Goal: Task Accomplishment & Management: Complete application form

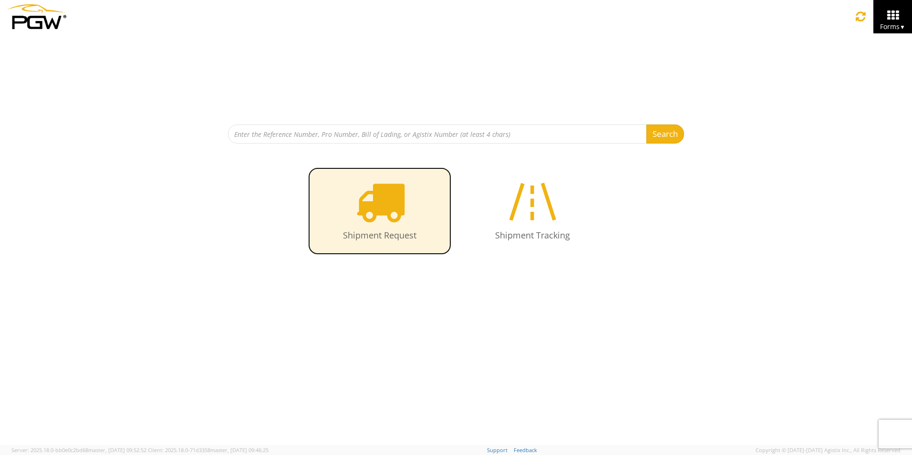
click at [395, 212] on icon at bounding box center [379, 201] width 49 height 49
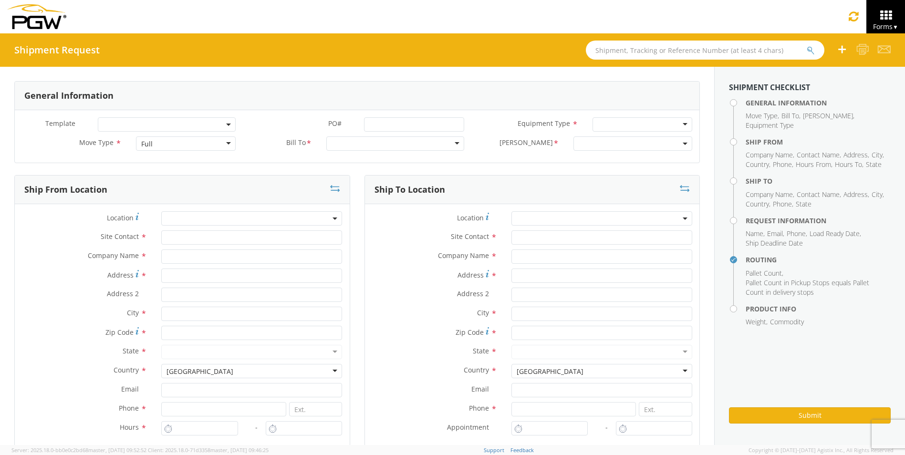
click at [222, 144] on div "Full" at bounding box center [186, 143] width 100 height 14
click at [378, 142] on div at bounding box center [395, 143] width 138 height 14
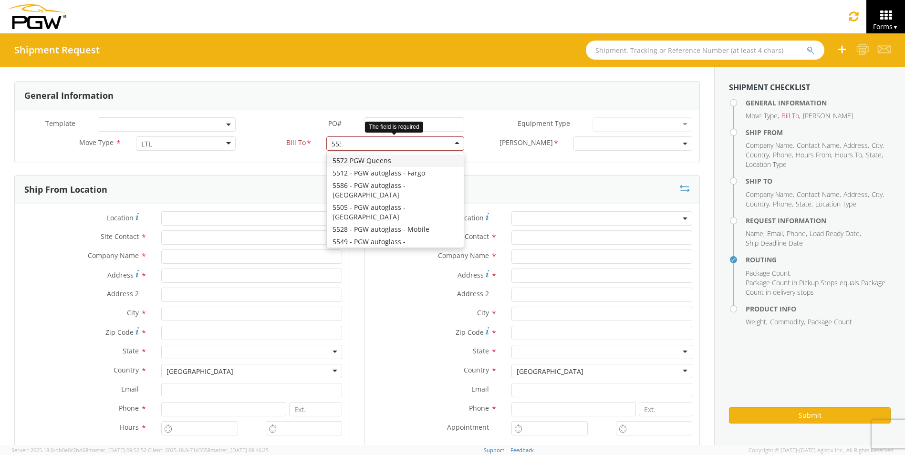
type input "5530"
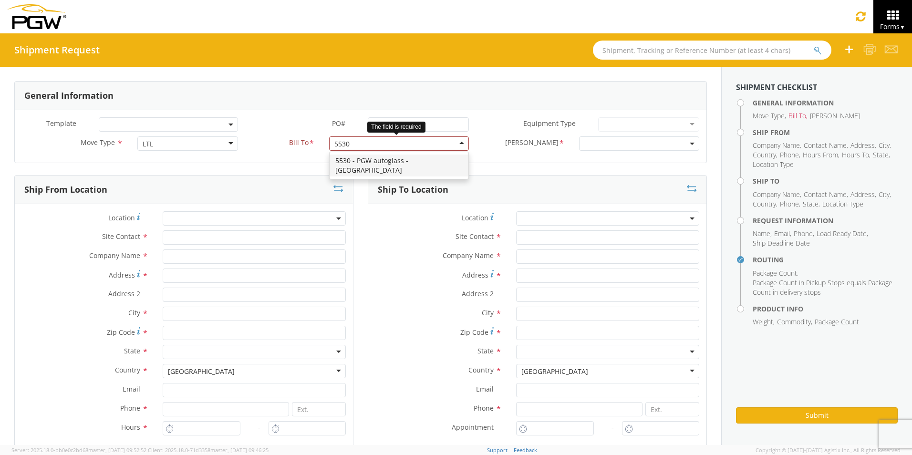
drag, startPoint x: 385, startPoint y: 140, endPoint x: 360, endPoint y: 151, distance: 26.9
click at [364, 147] on div at bounding box center [398, 143] width 139 height 14
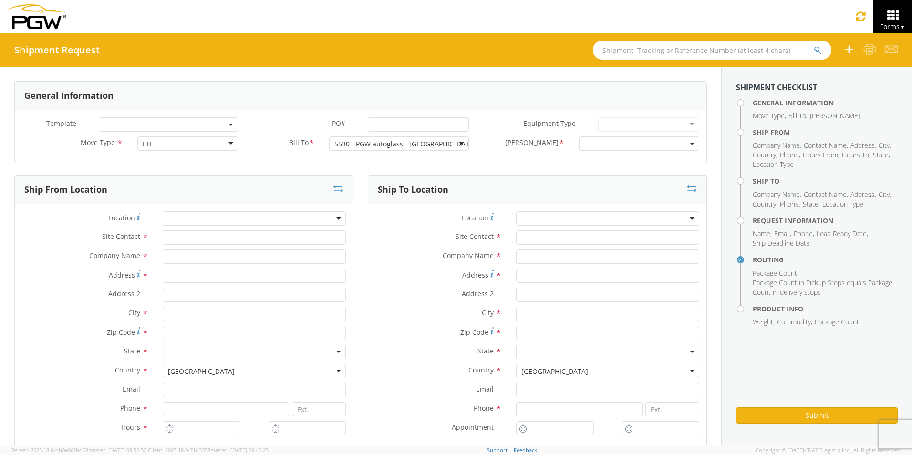
click at [607, 141] on span at bounding box center [639, 143] width 120 height 14
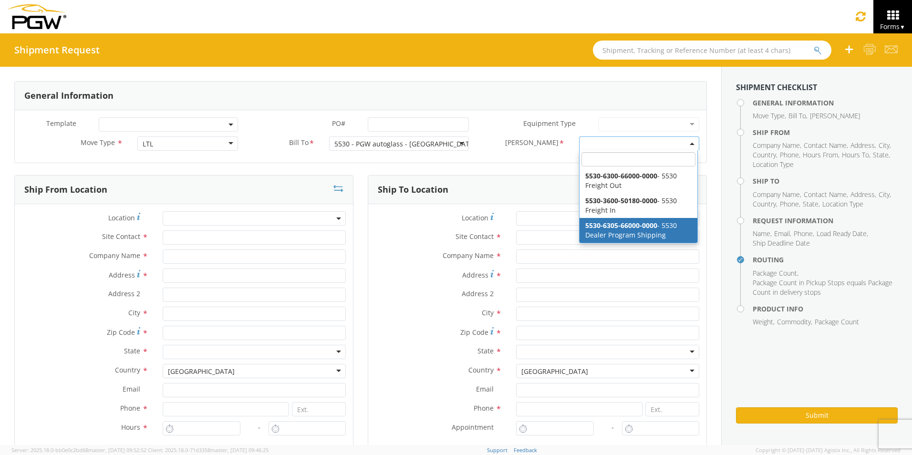
select select "5530-6305-66000-0000"
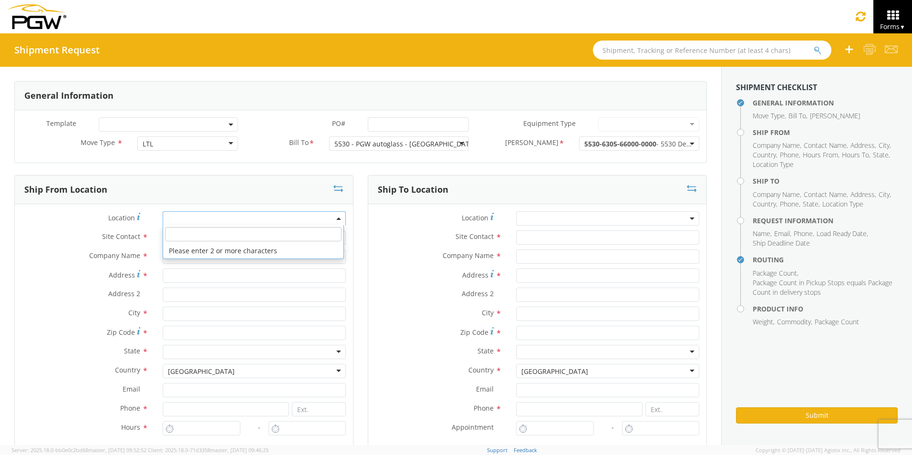
click at [217, 220] on span at bounding box center [254, 218] width 183 height 14
click at [204, 237] on input "search" at bounding box center [253, 234] width 176 height 14
type input "5530"
type input "5530 Branch Manager"
type input "5530 - PGW autoglass - [GEOGRAPHIC_DATA]"
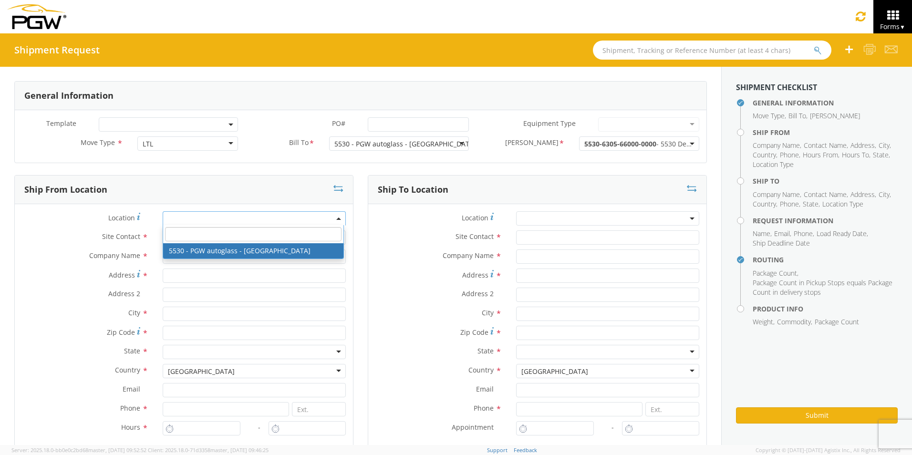
type input "[STREET_ADDRESS]"
type input "Bldg. 300. Ste. 330"
type input "[GEOGRAPHIC_DATA]"
type input "37217"
type input "[EMAIL_ADDRESS][DOMAIN_NAME]"
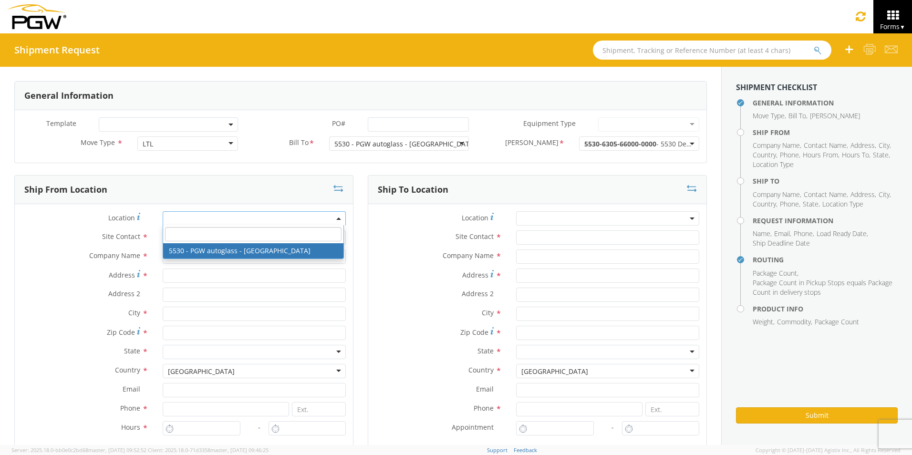
type input "[PHONE_NUMBER]"
type input "8:00 AM"
type input "5:00 PM"
select select "28357"
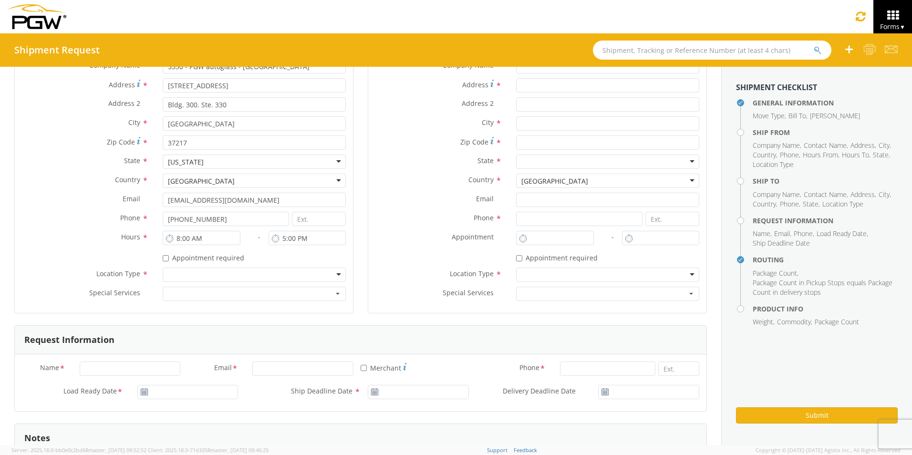
scroll to position [191, 0]
click at [184, 271] on div at bounding box center [254, 274] width 183 height 14
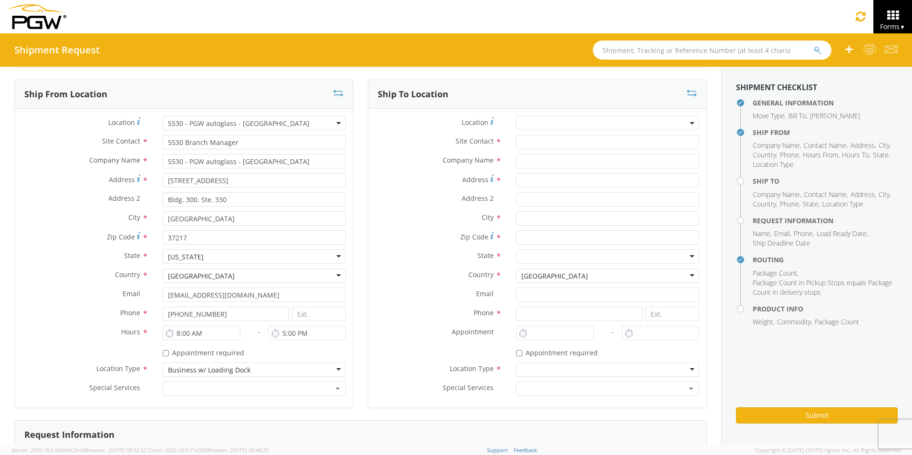
scroll to position [48, 0]
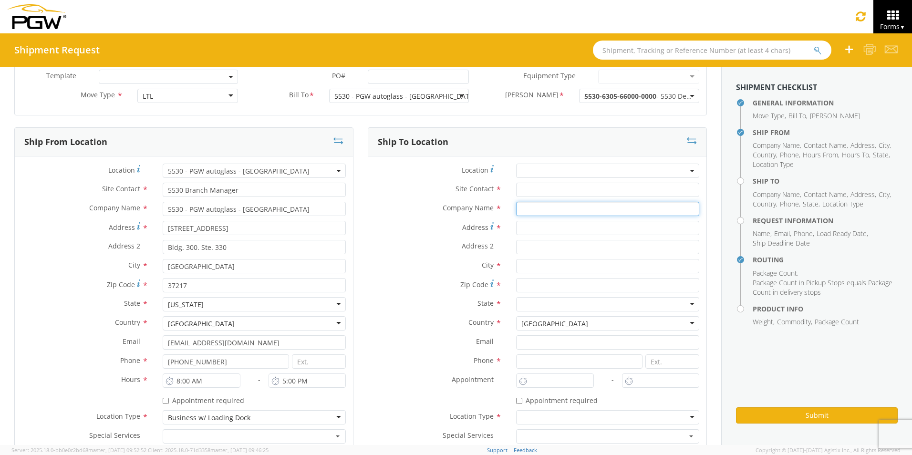
click at [535, 210] on input "text" at bounding box center [607, 209] width 183 height 14
type input "[PERSON_NAME] Chevrolet"
click at [520, 229] on input "Address *" at bounding box center [607, 228] width 183 height 14
type input "[STREET_ADDRESS]"
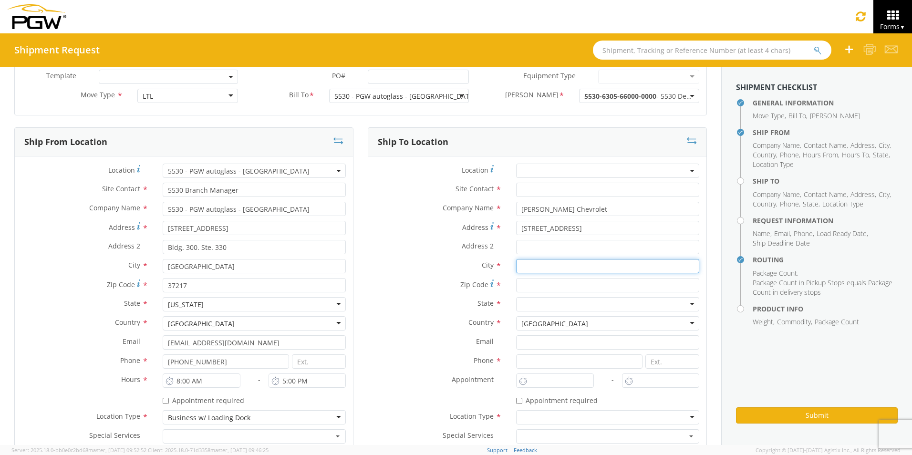
click at [521, 264] on input "text" at bounding box center [607, 266] width 183 height 14
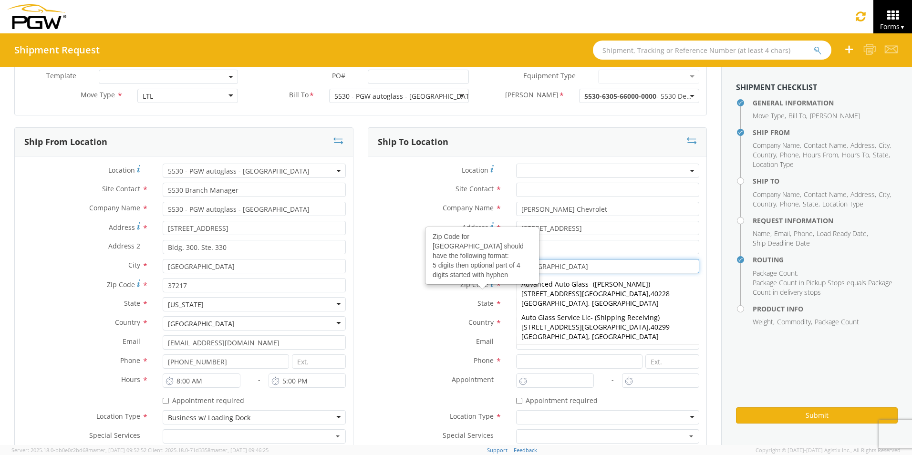
type input "[GEOGRAPHIC_DATA]"
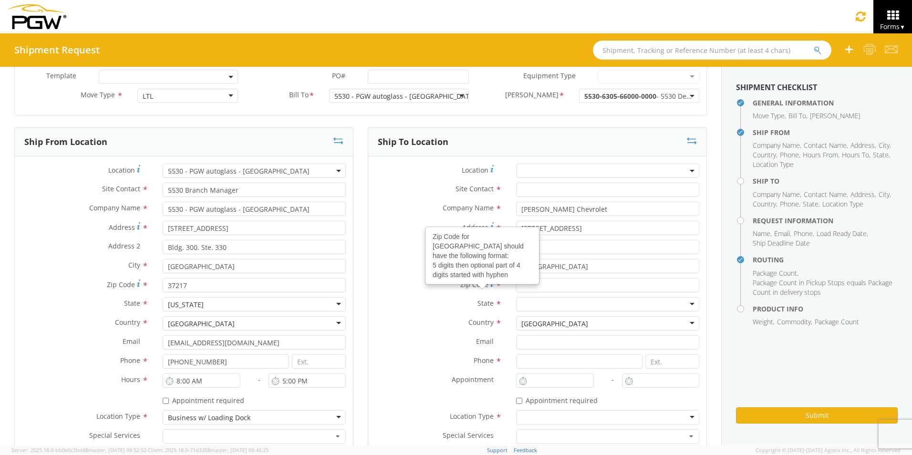
click at [405, 315] on div "State * [US_STATE] [US_STATE] [US_STATE] [US_STATE] Armed Forces Americas Armed…" at bounding box center [537, 306] width 338 height 19
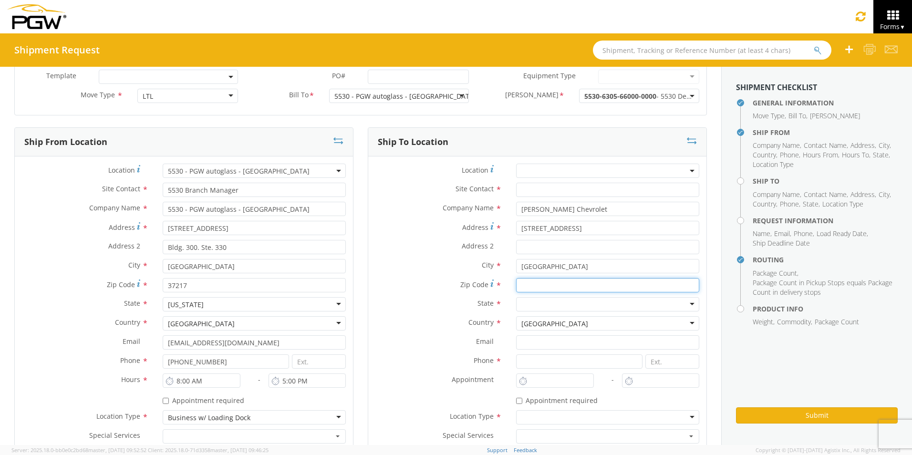
click at [527, 290] on input "Zip Code *" at bounding box center [607, 285] width 183 height 14
type input "40213"
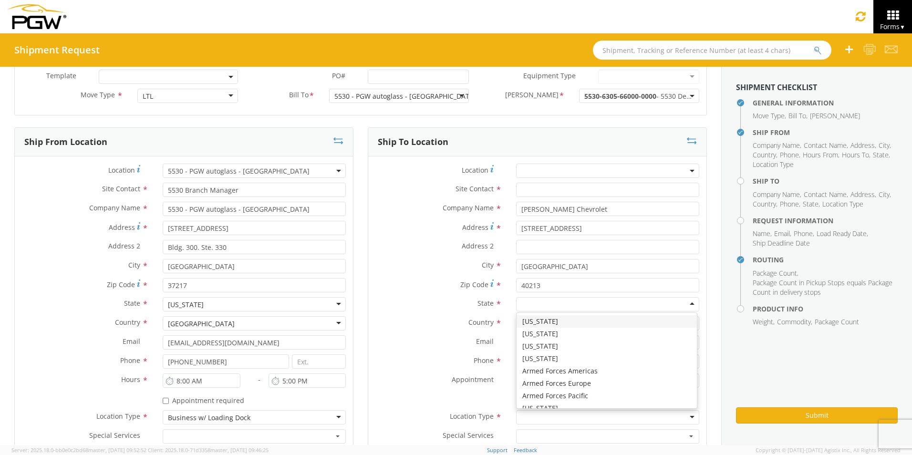
click at [532, 304] on div at bounding box center [607, 304] width 183 height 14
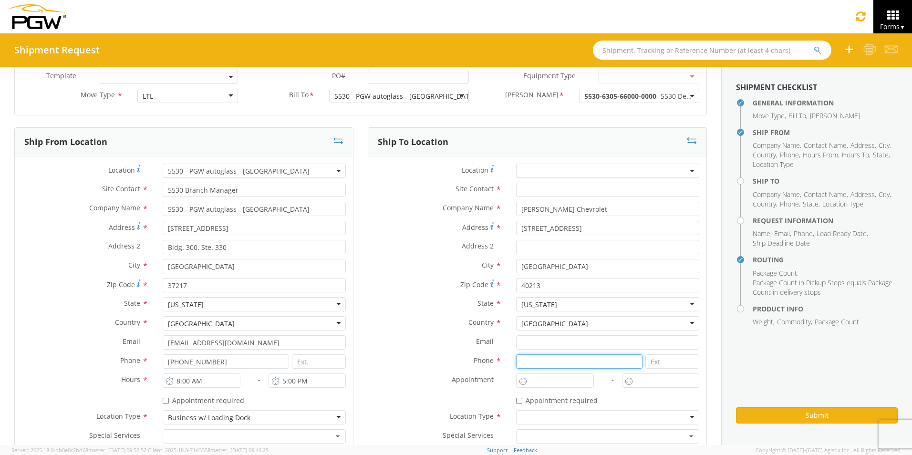
click at [529, 364] on input at bounding box center [579, 361] width 126 height 14
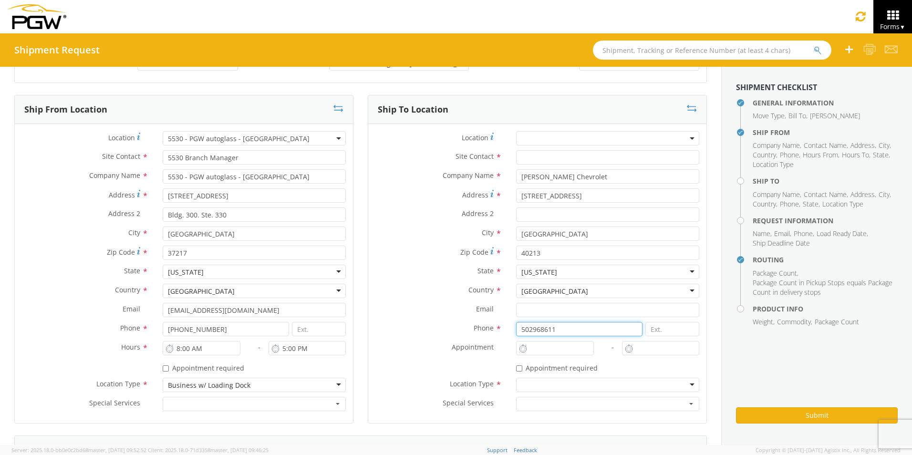
scroll to position [95, 0]
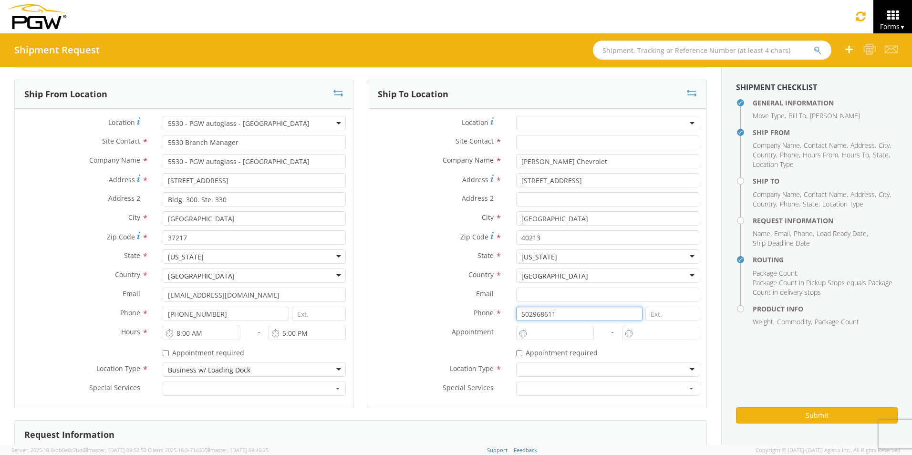
type input "502968611"
click at [534, 372] on div at bounding box center [607, 369] width 183 height 14
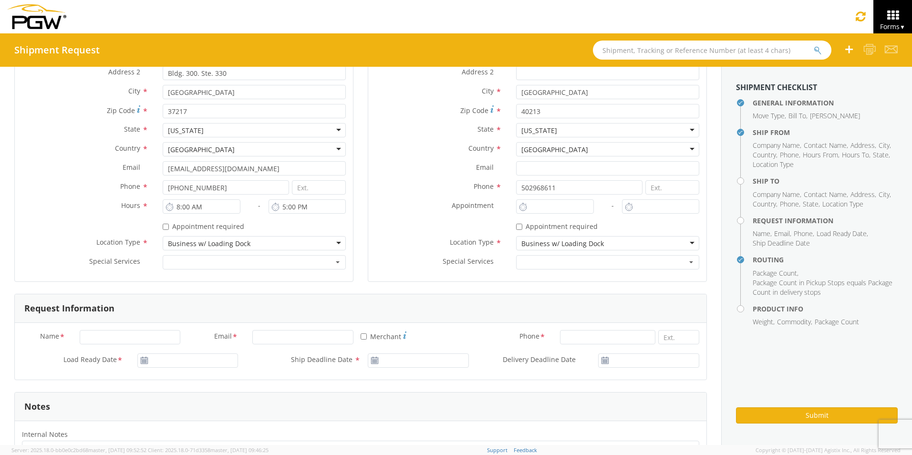
scroll to position [334, 0]
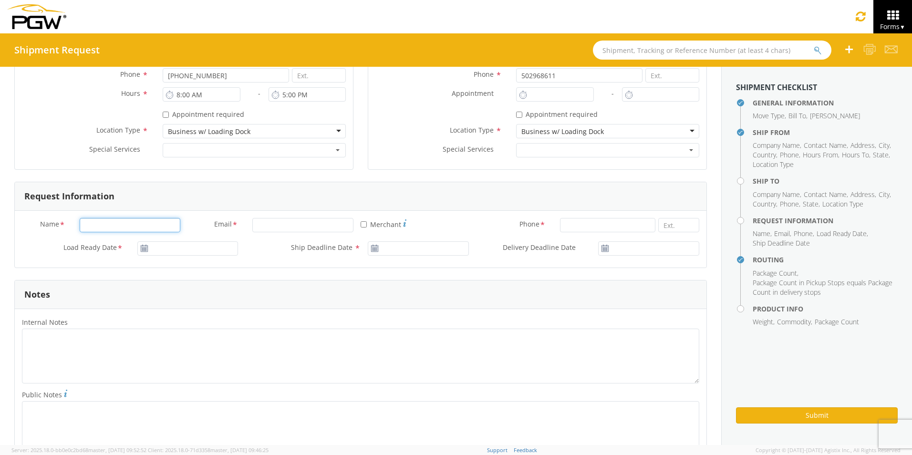
click at [135, 223] on input "Name *" at bounding box center [130, 225] width 101 height 14
type input "[PERSON_NAME]"
drag, startPoint x: 301, startPoint y: 226, endPoint x: 296, endPoint y: 228, distance: 5.8
click at [301, 226] on input "Email *" at bounding box center [302, 225] width 101 height 14
type input "[EMAIL_ADDRESS][DOMAIN_NAME]"
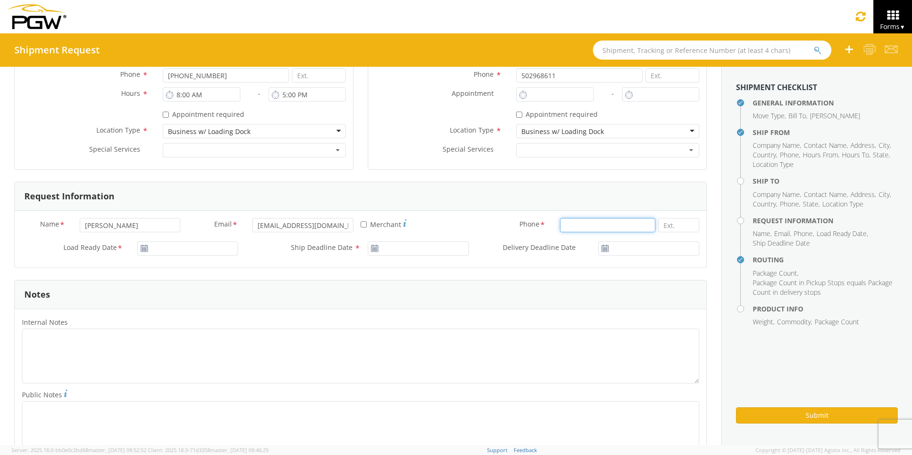
click at [579, 219] on input at bounding box center [608, 225] width 96 height 14
type input "6156424703"
type input "[DATE]"
drag, startPoint x: 189, startPoint y: 251, endPoint x: 183, endPoint y: 251, distance: 6.2
click at [189, 250] on input "[DATE]" at bounding box center [187, 248] width 101 height 14
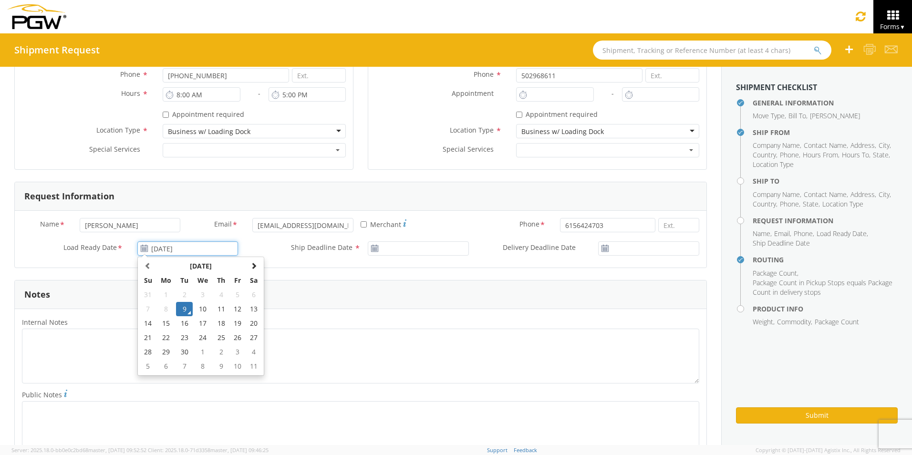
drag, startPoint x: 185, startPoint y: 312, endPoint x: 198, endPoint y: 310, distance: 13.9
click at [185, 311] on td "9" at bounding box center [184, 309] width 17 height 14
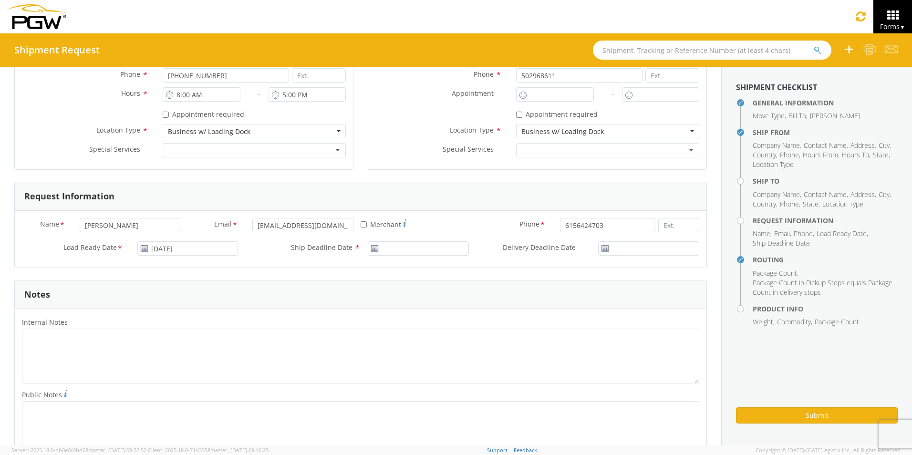
click at [371, 250] on icon at bounding box center [375, 249] width 8 height 8
type input "[DATE]"
click at [420, 248] on input "[DATE]" at bounding box center [418, 248] width 101 height 14
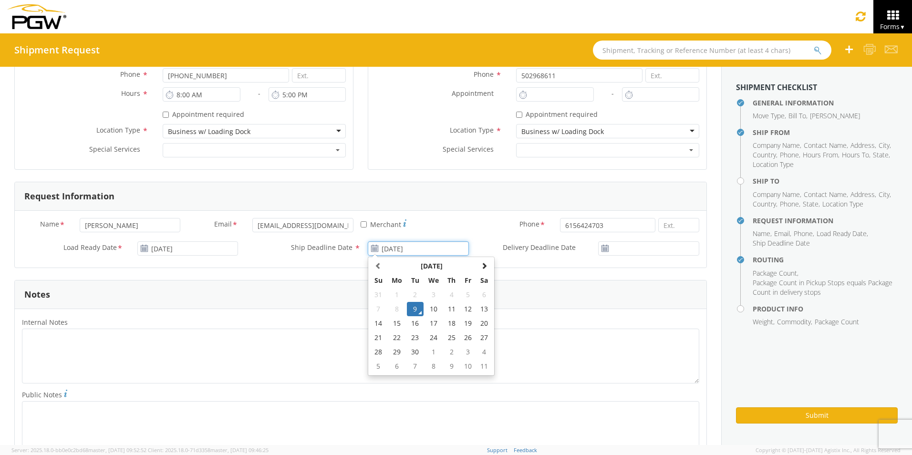
click at [413, 309] on td "9" at bounding box center [415, 309] width 17 height 14
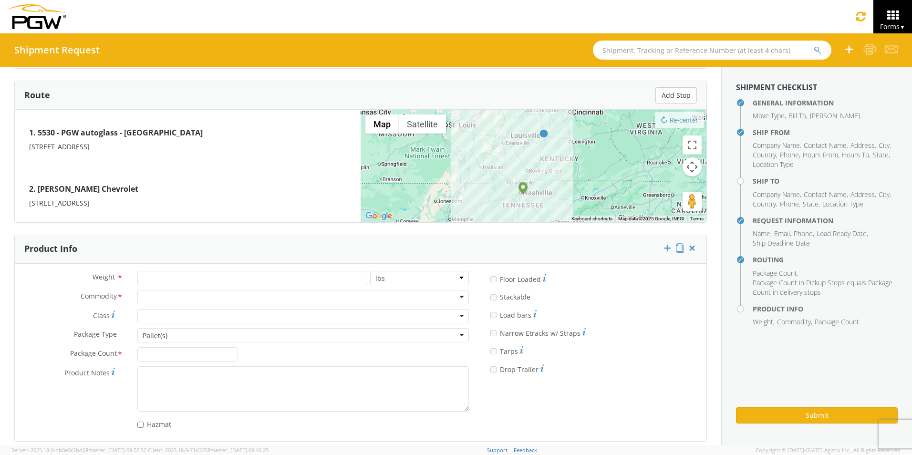
scroll to position [742, 0]
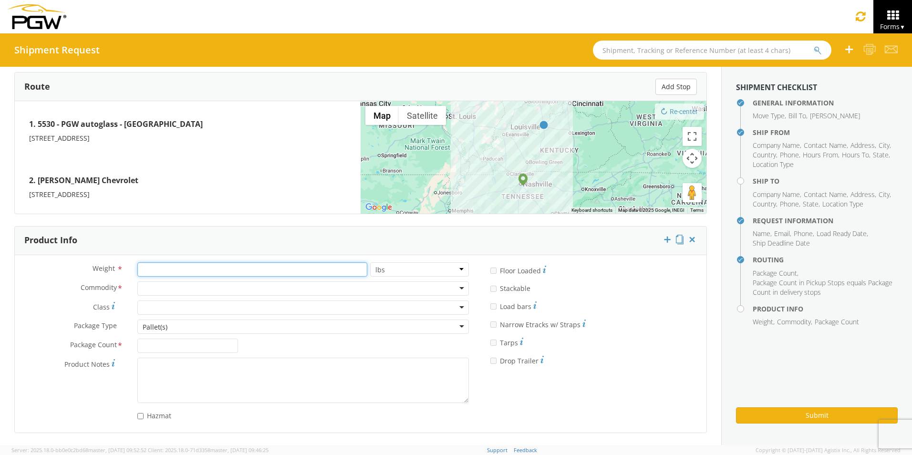
click at [215, 268] on input "number" at bounding box center [252, 269] width 230 height 14
type input "75"
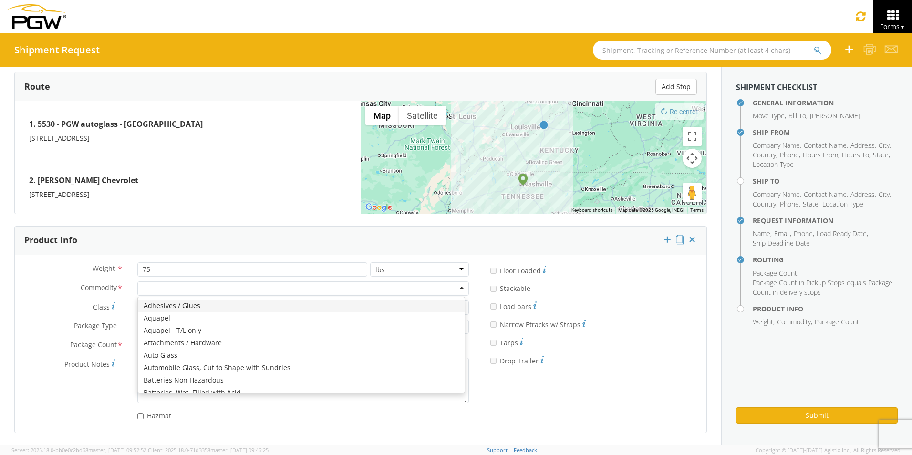
click at [197, 291] on div at bounding box center [302, 288] width 331 height 14
type input "dom"
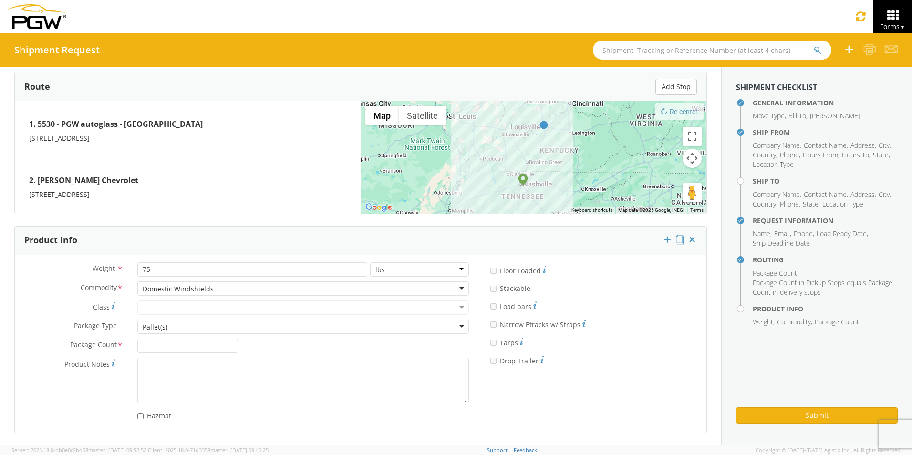
click at [195, 326] on div "Pallet(s)" at bounding box center [302, 326] width 331 height 14
click at [177, 351] on input "Package Count *" at bounding box center [187, 346] width 101 height 14
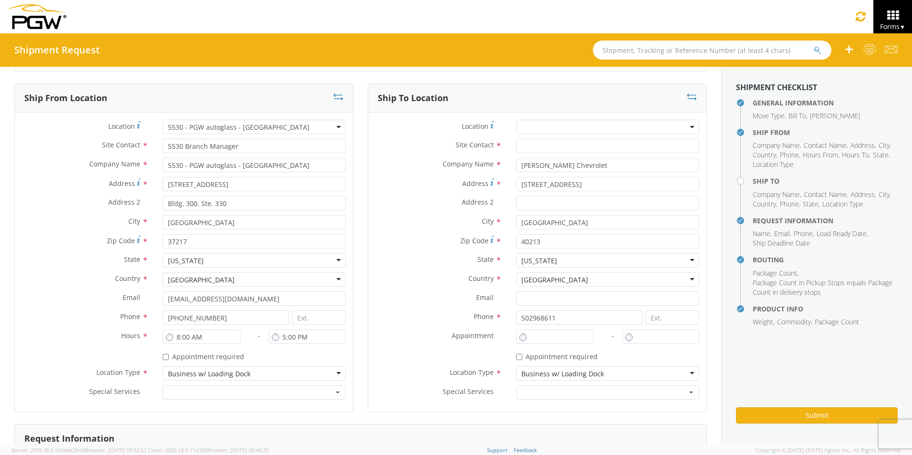
scroll to position [74, 0]
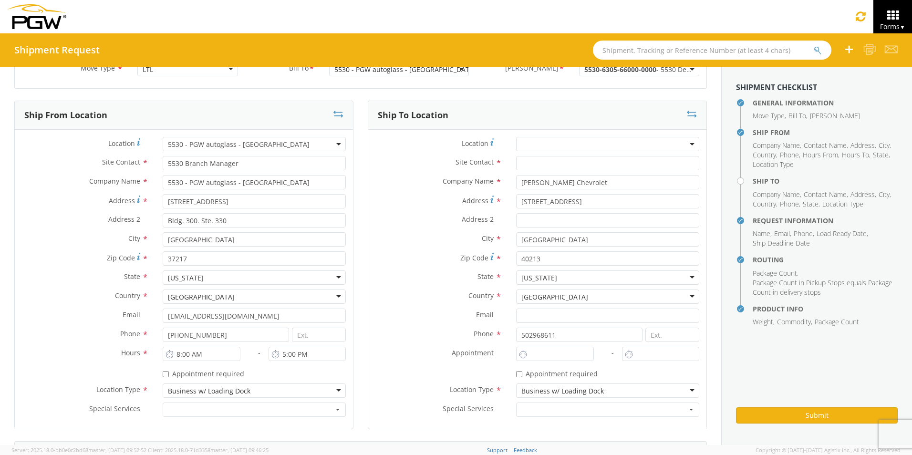
type input "1"
click at [549, 165] on input "text" at bounding box center [607, 163] width 183 height 14
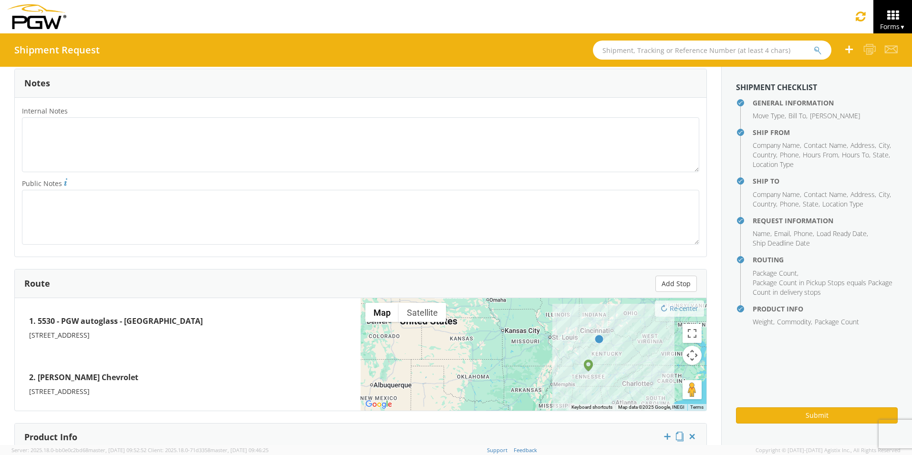
scroll to position [504, 0]
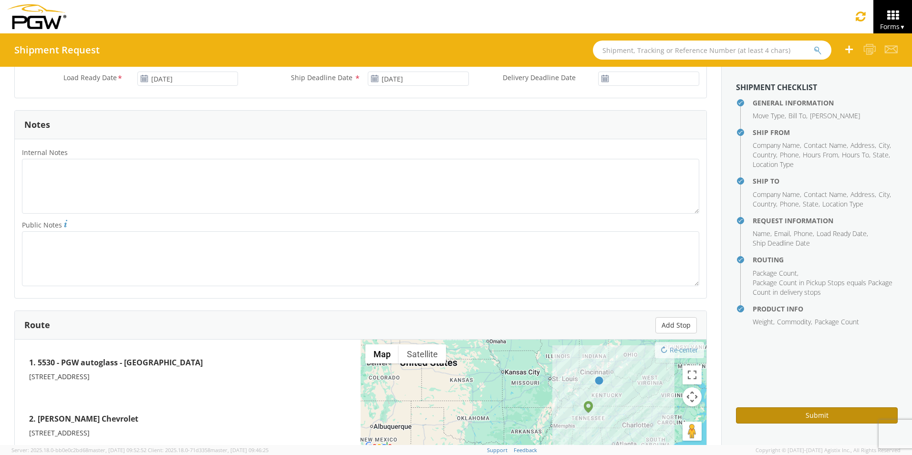
type input "Parts Dept."
click at [745, 416] on button "Submit" at bounding box center [817, 415] width 162 height 16
